Goal: Task Accomplishment & Management: Use online tool/utility

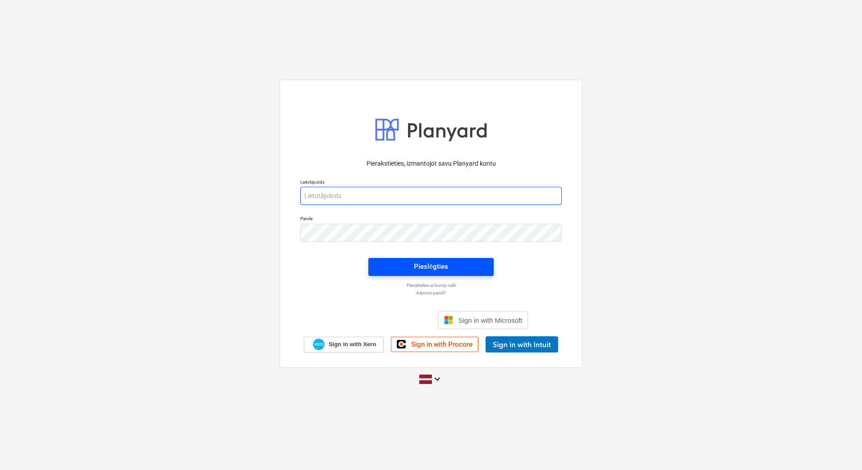
type input "[PERSON_NAME][EMAIL_ADDRESS][DOMAIN_NAME]"
click at [427, 268] on div "Pieslēgties" at bounding box center [431, 267] width 34 height 12
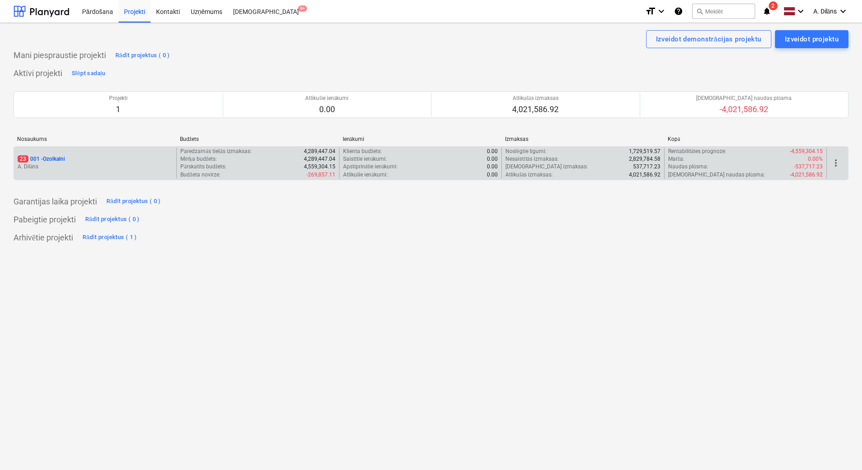
click at [114, 154] on div "23 001 - Ozolkalni A. Dilāns" at bounding box center [95, 163] width 162 height 31
click at [112, 168] on p "A. Dilāns" at bounding box center [95, 167] width 155 height 8
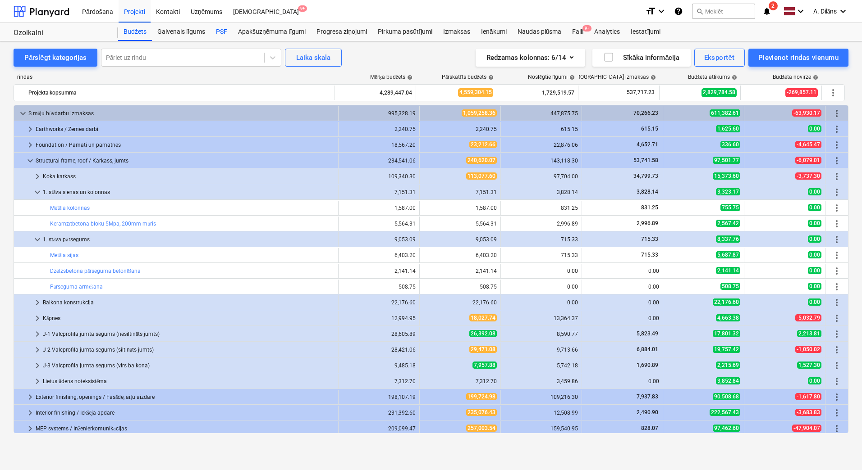
click at [223, 31] on div "PSF" at bounding box center [221, 32] width 22 height 18
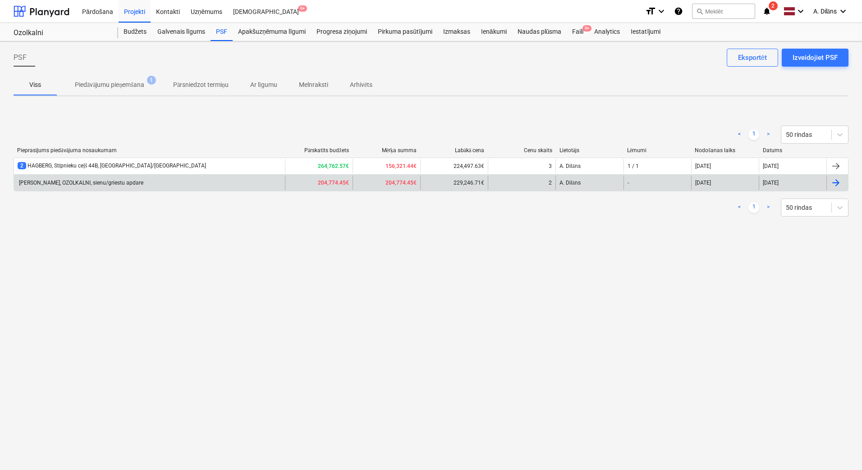
click at [271, 181] on div "[PERSON_NAME], OZOLKALNI, sienu/griestu apdare" at bounding box center [149, 183] width 271 height 14
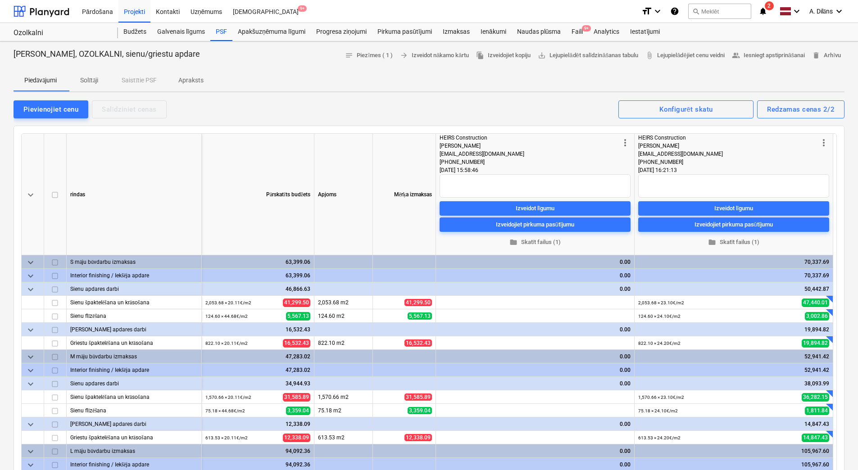
click at [624, 141] on span "more_vert" at bounding box center [625, 142] width 11 height 11
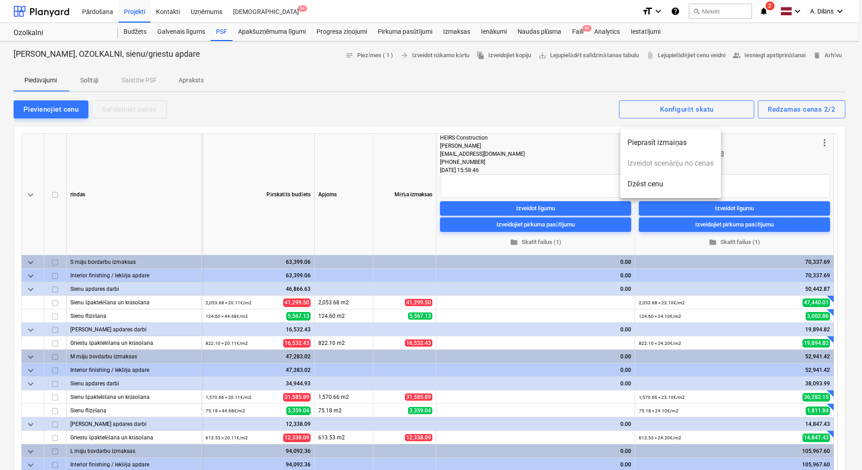
click at [640, 179] on li "Dzēst cenu" at bounding box center [670, 184] width 100 height 21
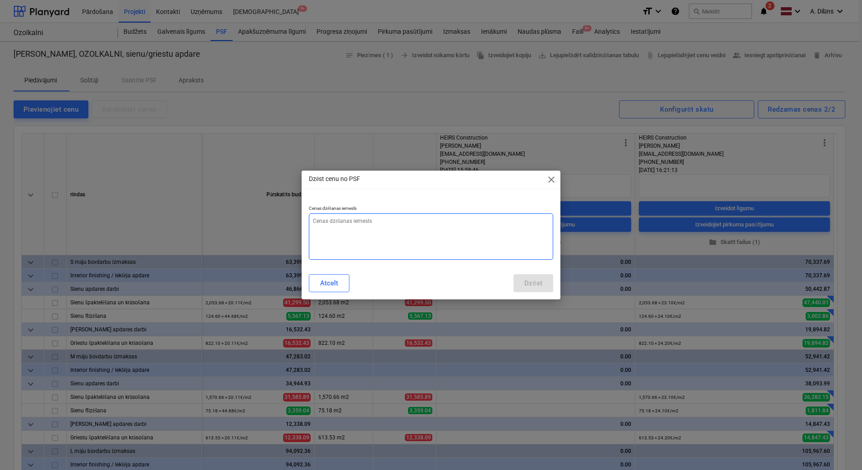
click at [440, 226] on textarea at bounding box center [431, 237] width 244 height 46
type textarea "x"
type textarea "N"
type textarea "x"
type textarea "Ne"
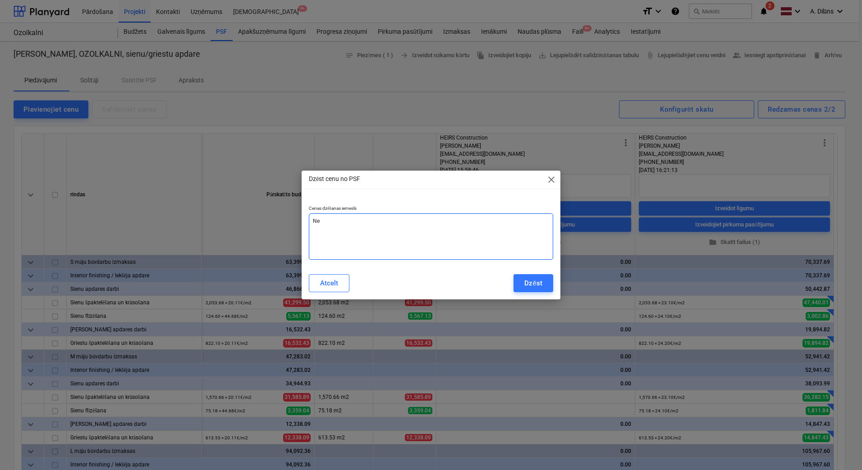
type textarea "x"
type textarea "Neb"
type textarea "x"
type textarea "Nebi"
type textarea "x"
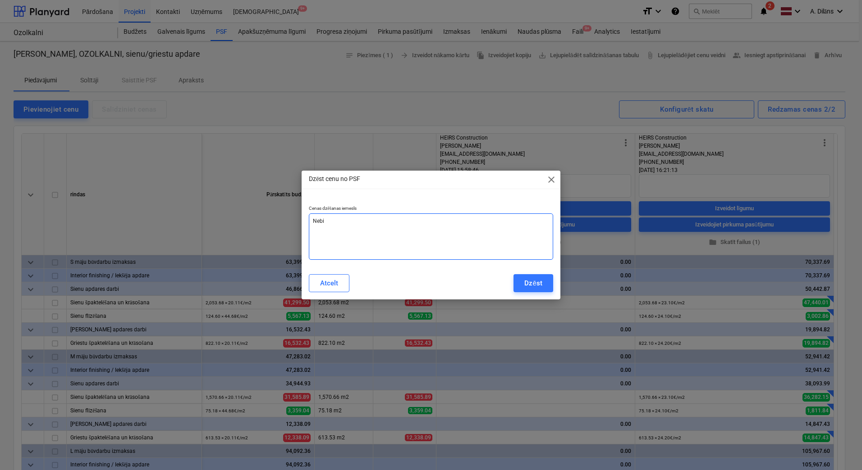
type textarea "Nebij"
type textarea "x"
type textarea "Nebija"
type textarea "x"
type textarea "Nebija"
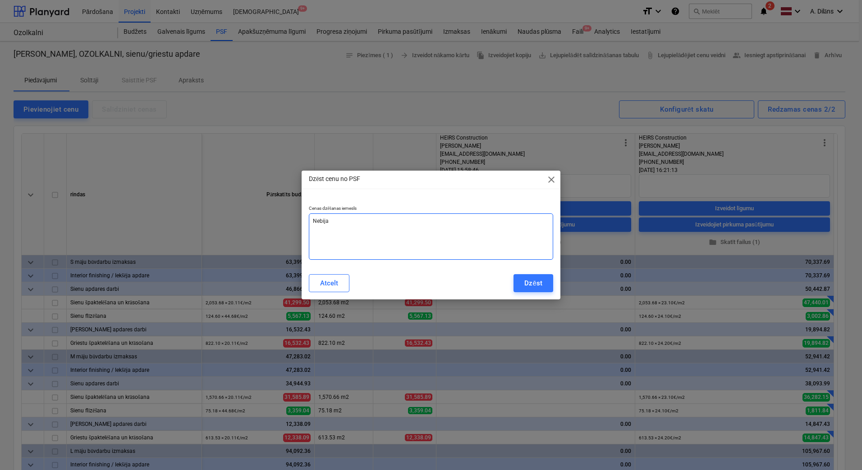
type textarea "x"
type textarea "Nebija i"
type textarea "x"
type textarea "Nebija ie"
type textarea "x"
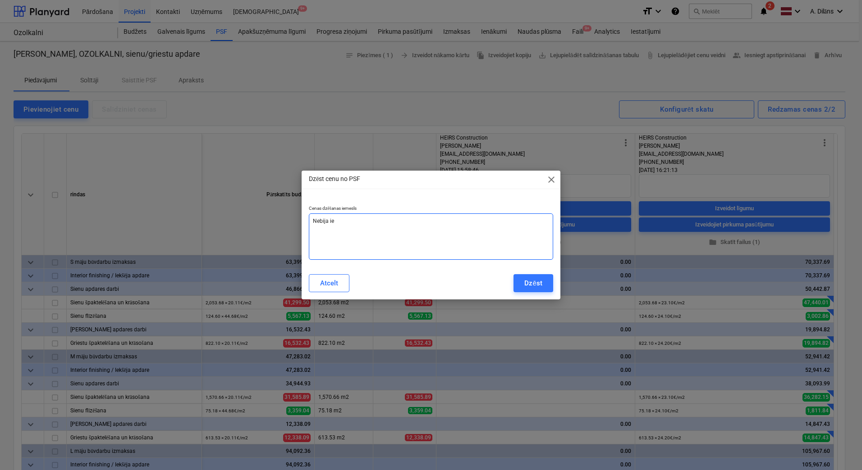
type textarea "Nebija ies"
type textarea "x"
type textarea "Nebija iesn"
type textarea "x"
type textarea "Nebija iesni"
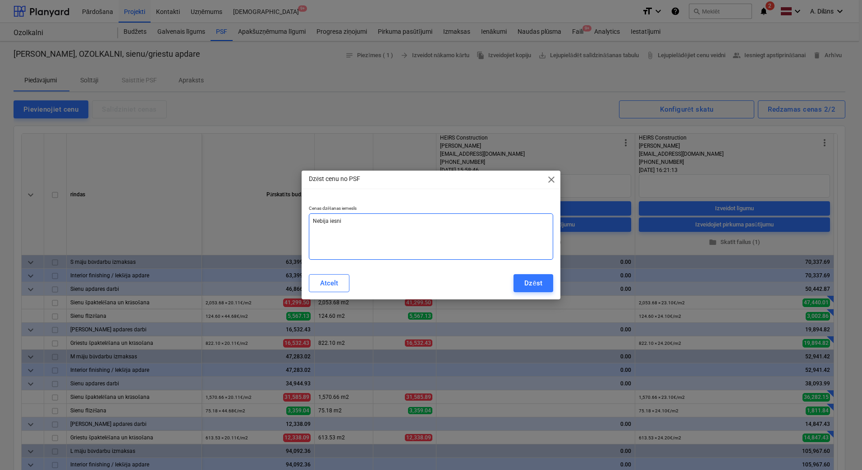
type textarea "x"
type textarea "Nebija iesnie"
type textarea "x"
type textarea "Nebija iesnied"
type textarea "x"
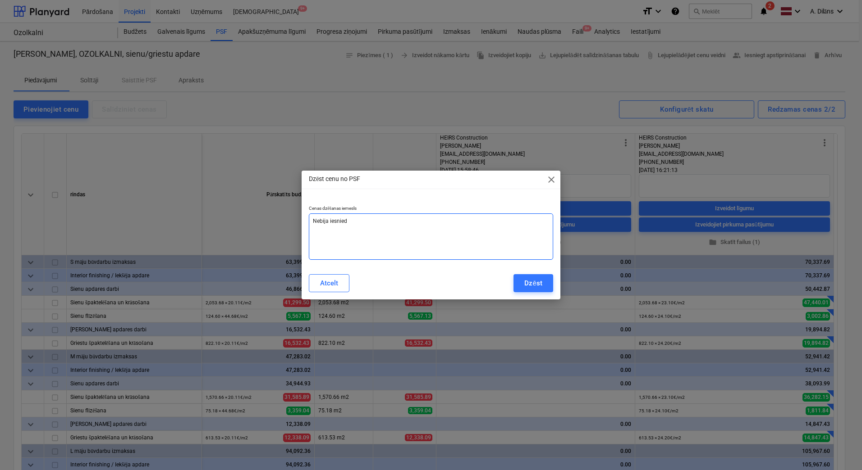
type textarea "Nebija iesniedz"
type textarea "x"
type textarea "Nebija iesniedzi"
type textarea "x"
type textarea "Nebija iesniedzis"
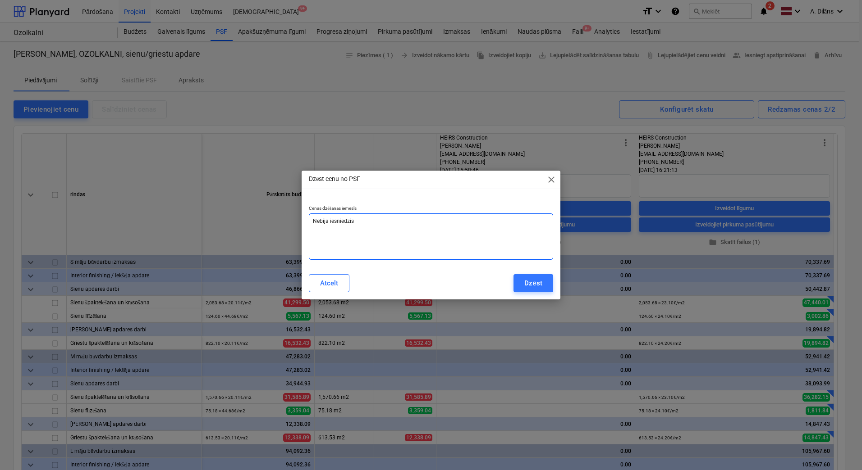
type textarea "x"
type textarea "Nebija iesniedzis"
type textarea "x"
type textarea "Nebija iesniedzis p"
type textarea "x"
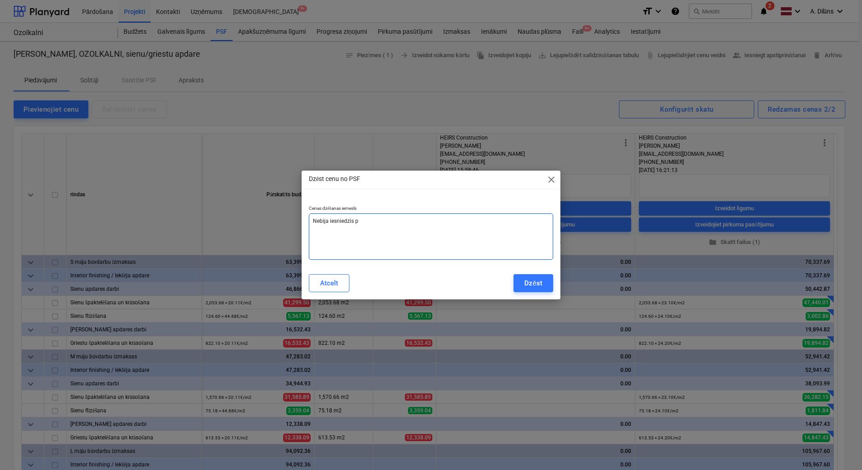
type textarea "Nebija iesniedzis pl"
type textarea "x"
type textarea "Nebija iesniedzis pla"
type textarea "x"
type textarea "Nebija iesniedzis plan"
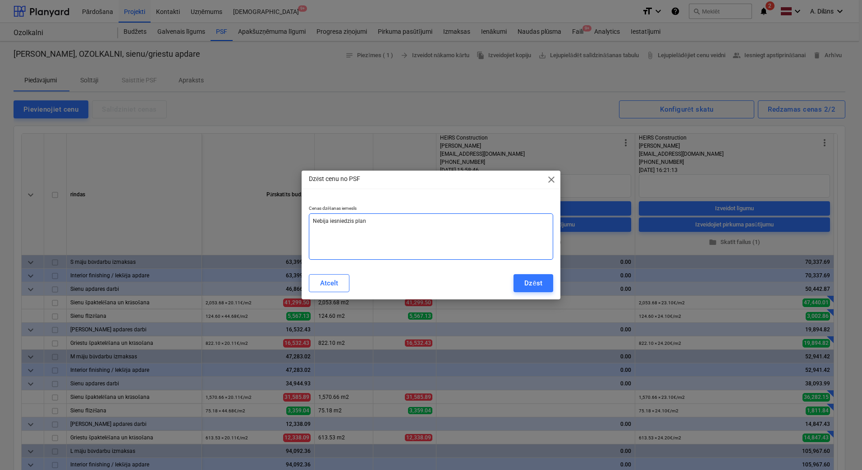
type textarea "x"
type textarea "Nebija iesniedzis plany"
type textarea "x"
type textarea "Nebija iesniedzis planya"
type textarea "x"
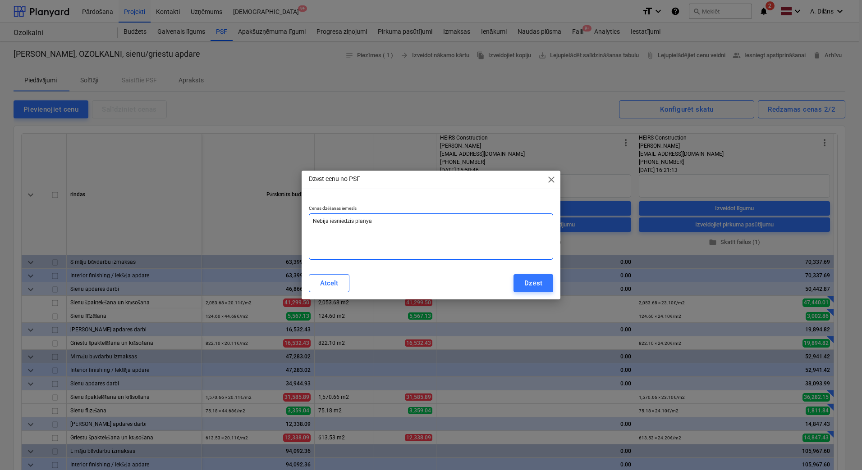
type textarea "Nebija iesniedzis planyar"
type textarea "x"
type textarea "Nebija iesniedzis planyard"
type textarea "x"
type textarea "Nebija iesniedzis planyard"
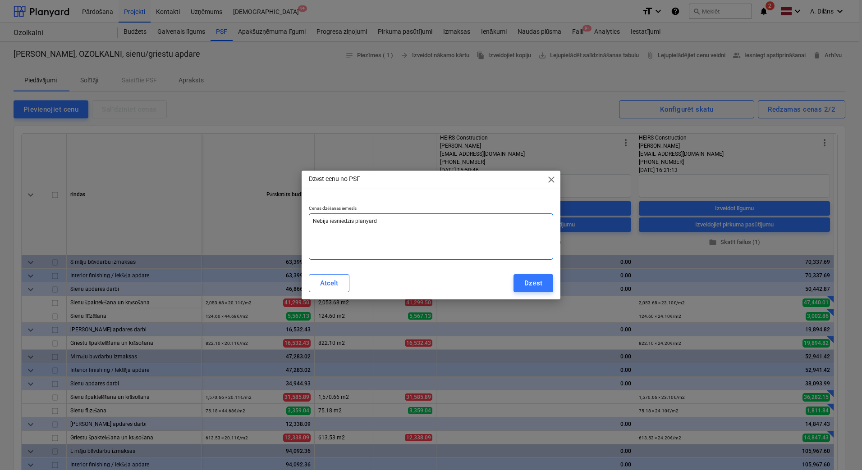
type textarea "x"
type textarea "[PERSON_NAME] iesniedzis planyard f"
type textarea "x"
type textarea "Nebija iesniedzis planyard fo"
type textarea "x"
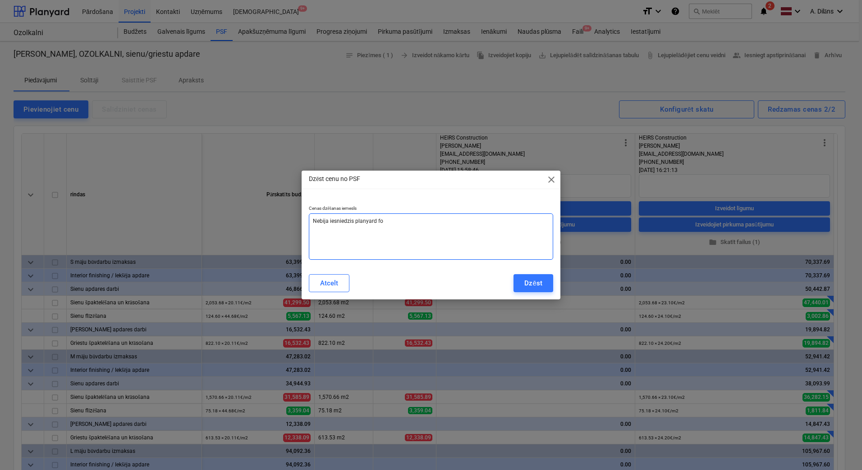
type textarea "Nebija iesniedzis planyard for"
type textarea "x"
type textarea "Nebija iesniedzis planyard form"
type textarea "x"
type textarea "Nebija iesniedzis planyard formu"
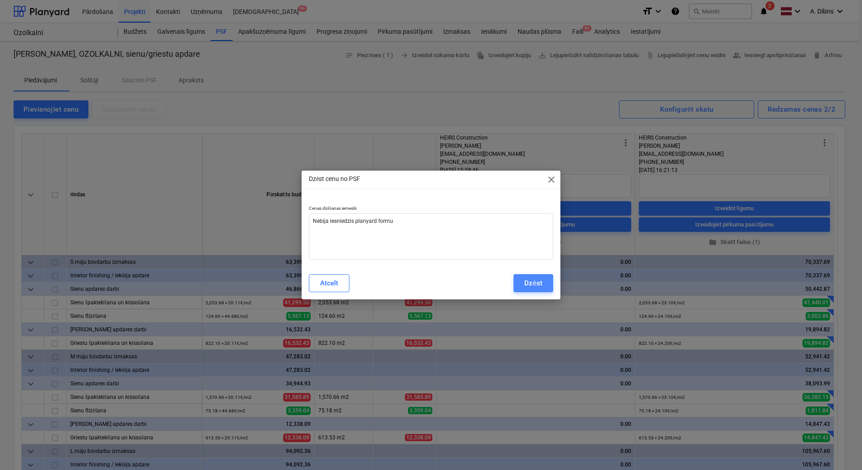
click at [524, 283] on button "Dzēst" at bounding box center [532, 283] width 39 height 18
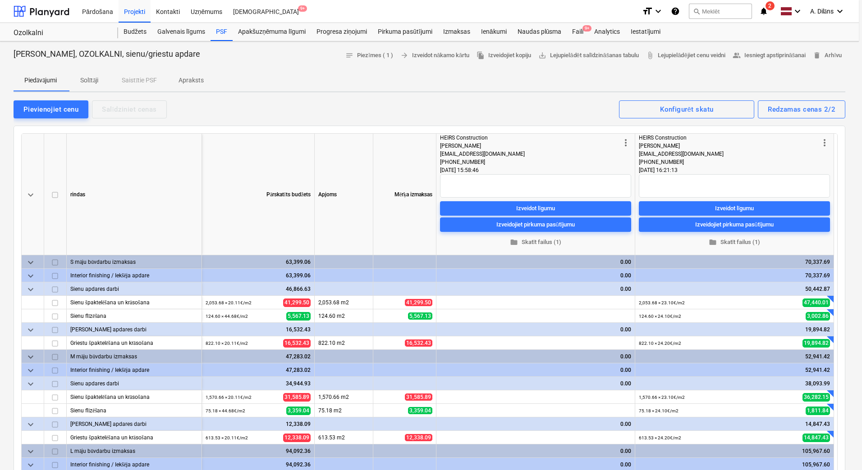
type textarea "x"
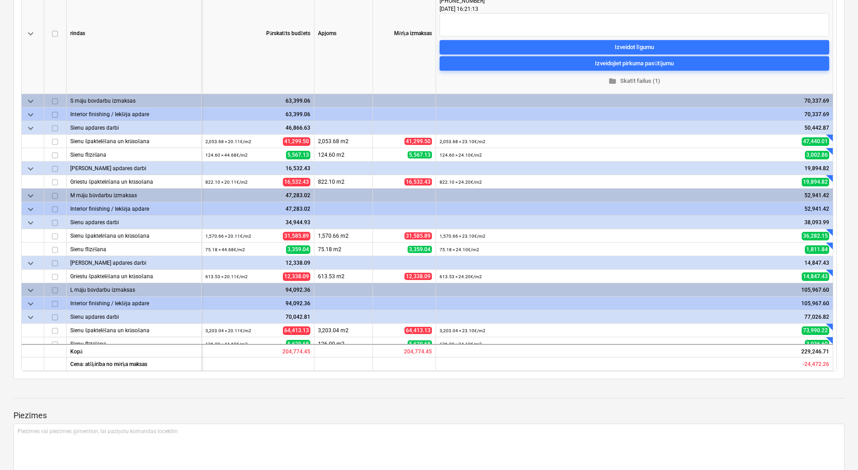
scroll to position [180, 0]
